Goal: Task Accomplishment & Management: Use online tool/utility

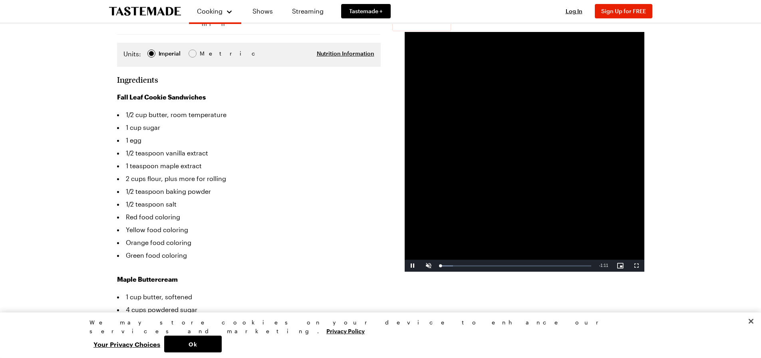
scroll to position [160, 0]
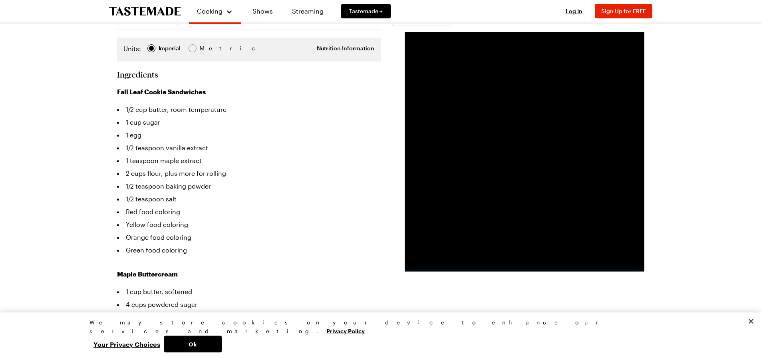
drag, startPoint x: 114, startPoint y: 261, endPoint x: 124, endPoint y: 254, distance: 12.2
drag, startPoint x: 109, startPoint y: 246, endPoint x: 184, endPoint y: 244, distance: 74.8
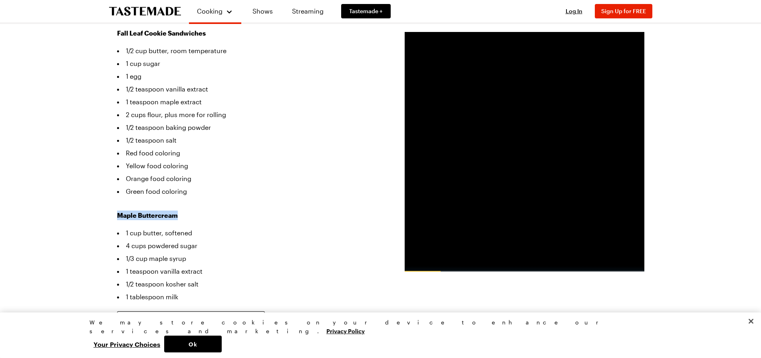
scroll to position [200, 0]
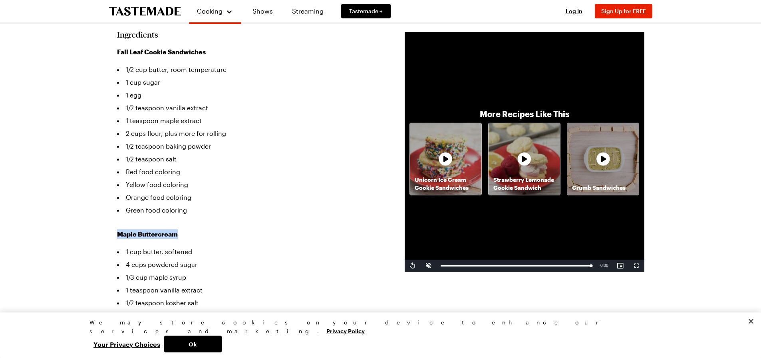
click at [446, 158] on icon at bounding box center [446, 159] width 24 height 24
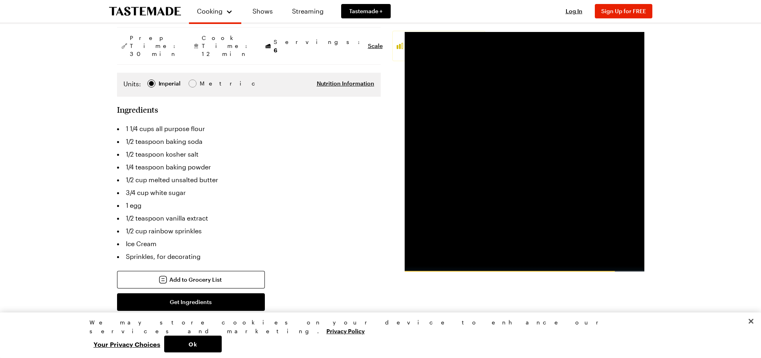
scroll to position [120, 0]
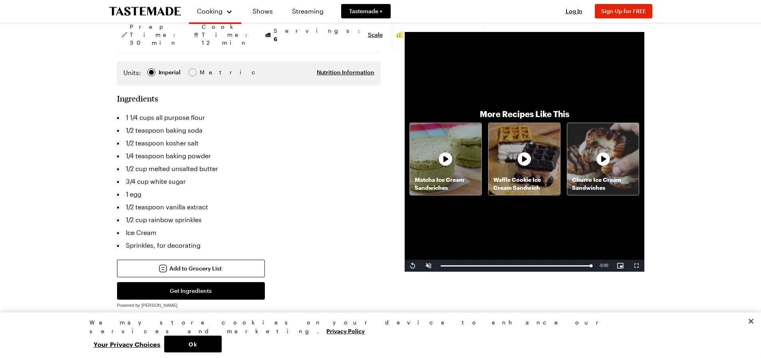
click at [594, 160] on div "Churro Ice Cream Sandwiches" at bounding box center [604, 159] width 72 height 72
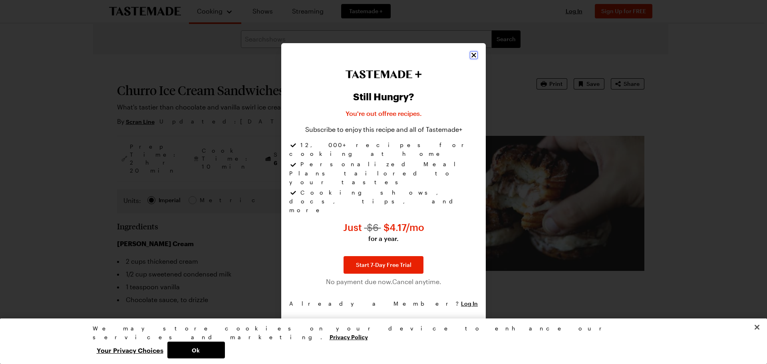
click at [476, 59] on icon "Close" at bounding box center [474, 55] width 8 height 8
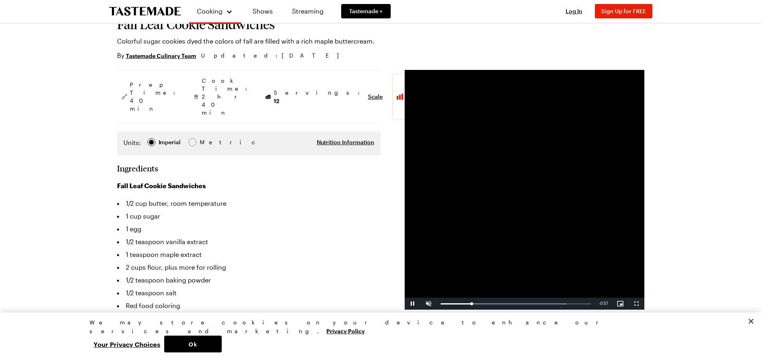
scroll to position [80, 0]
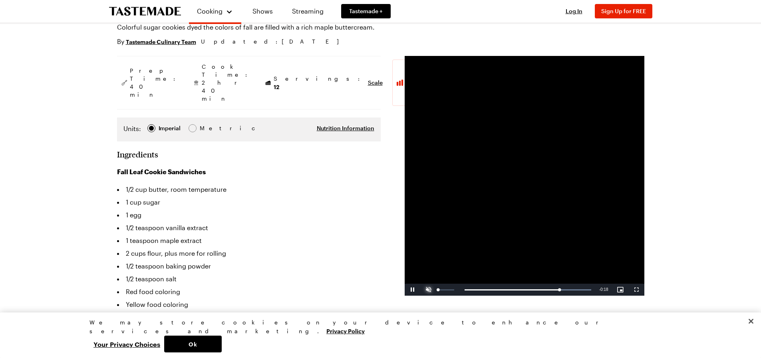
click at [430, 290] on span "Video Player" at bounding box center [429, 290] width 16 height 0
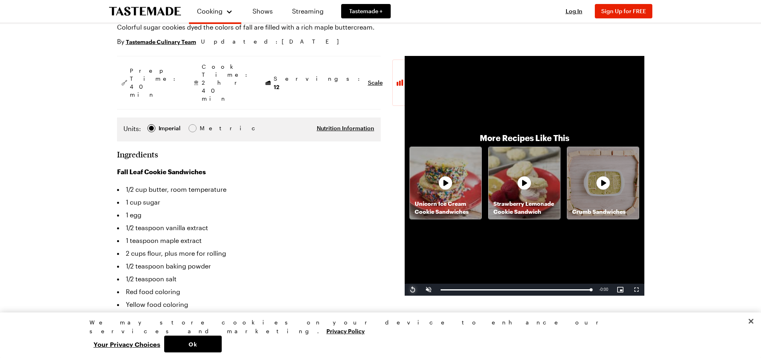
click at [415, 290] on span "Video Player" at bounding box center [413, 290] width 16 height 0
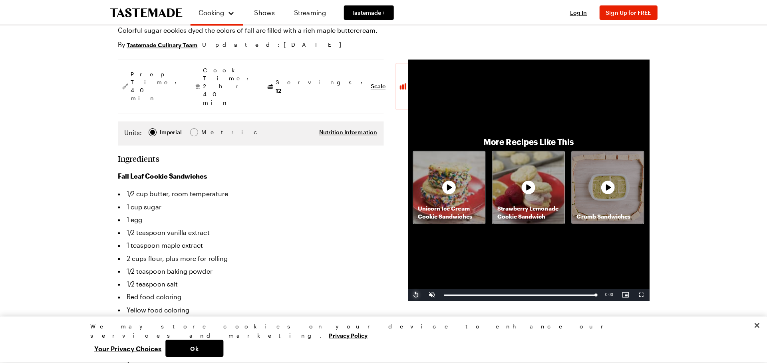
scroll to position [0, 0]
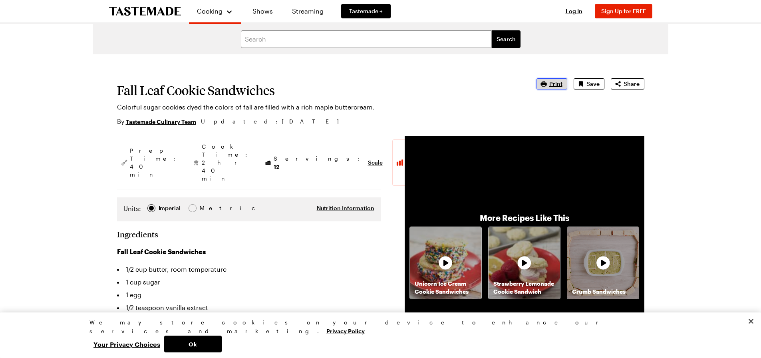
click at [552, 84] on span "Print" at bounding box center [556, 84] width 13 height 8
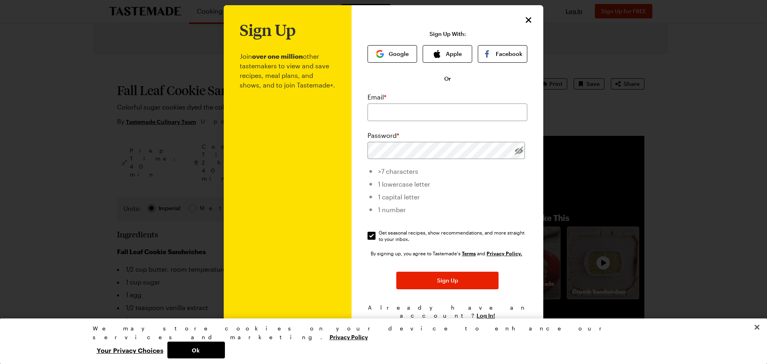
scroll to position [10, 0]
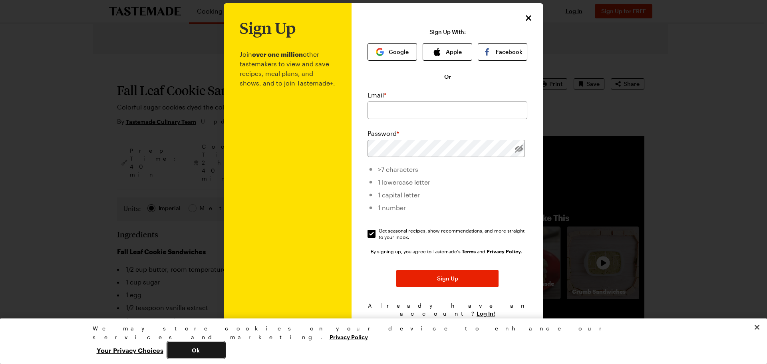
click at [225, 343] on button "Ok" at bounding box center [196, 350] width 58 height 17
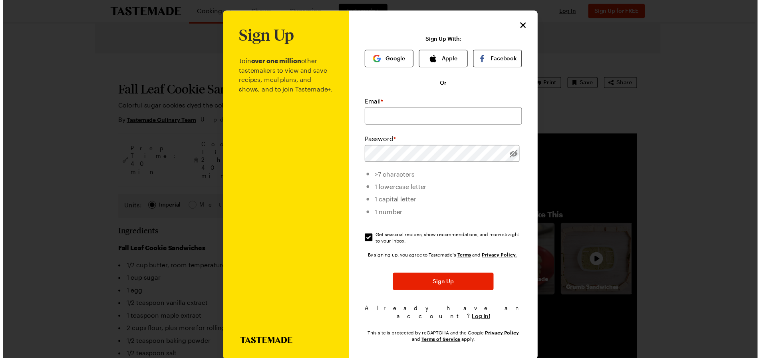
scroll to position [0, 0]
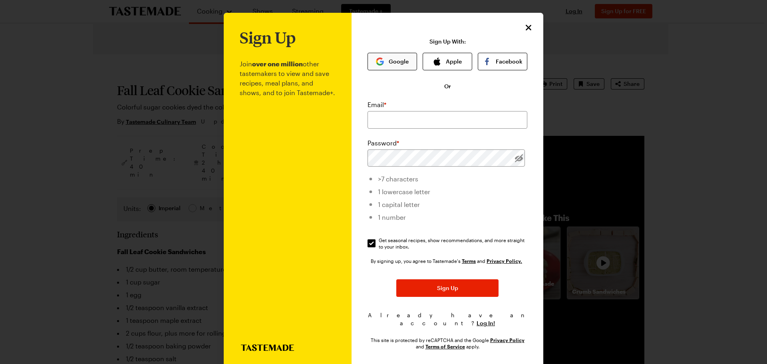
click at [388, 58] on button "Google" at bounding box center [393, 62] width 50 height 18
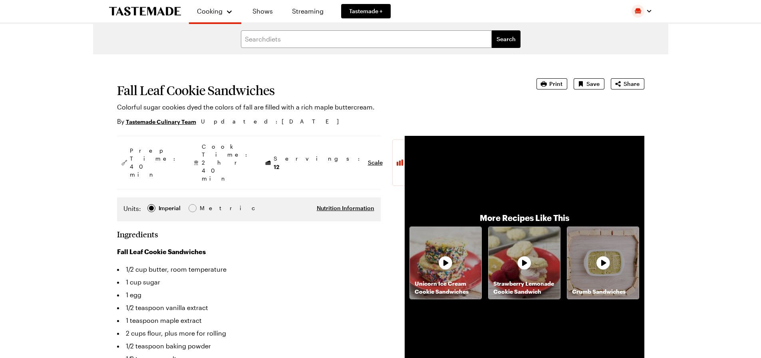
type textarea "x"
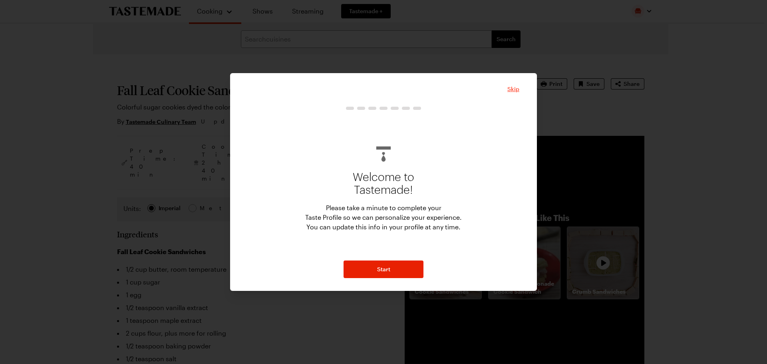
click at [514, 86] on span "Skip" at bounding box center [514, 89] width 12 height 8
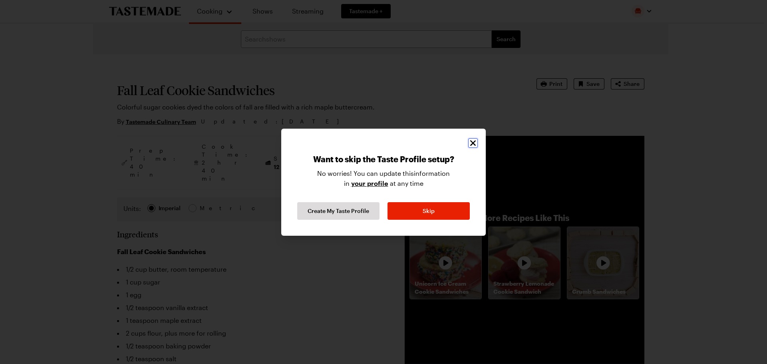
click at [475, 142] on icon "Close" at bounding box center [473, 143] width 10 height 10
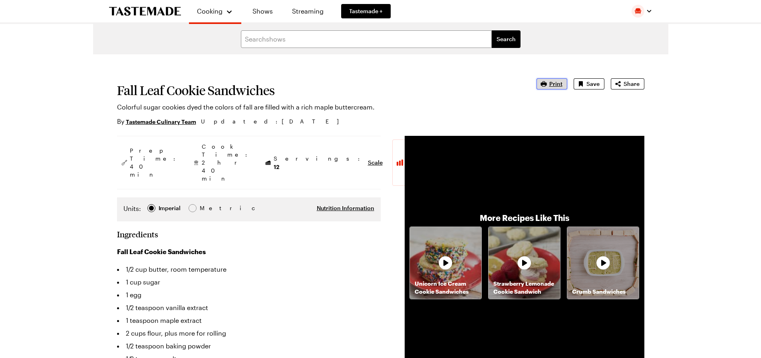
click at [541, 84] on button "Print" at bounding box center [552, 83] width 31 height 11
